Goal: Entertainment & Leisure: Consume media (video, audio)

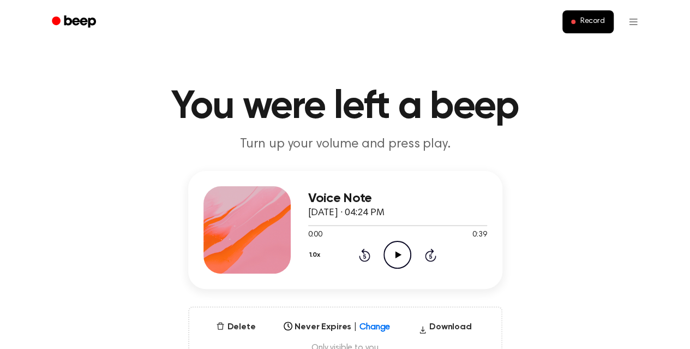
click at [404, 254] on icon "Play Audio" at bounding box center [397, 255] width 28 height 28
click at [403, 258] on icon "Pause Audio" at bounding box center [397, 255] width 28 height 28
click at [398, 255] on icon at bounding box center [398, 254] width 6 height 7
